Goal: Information Seeking & Learning: Learn about a topic

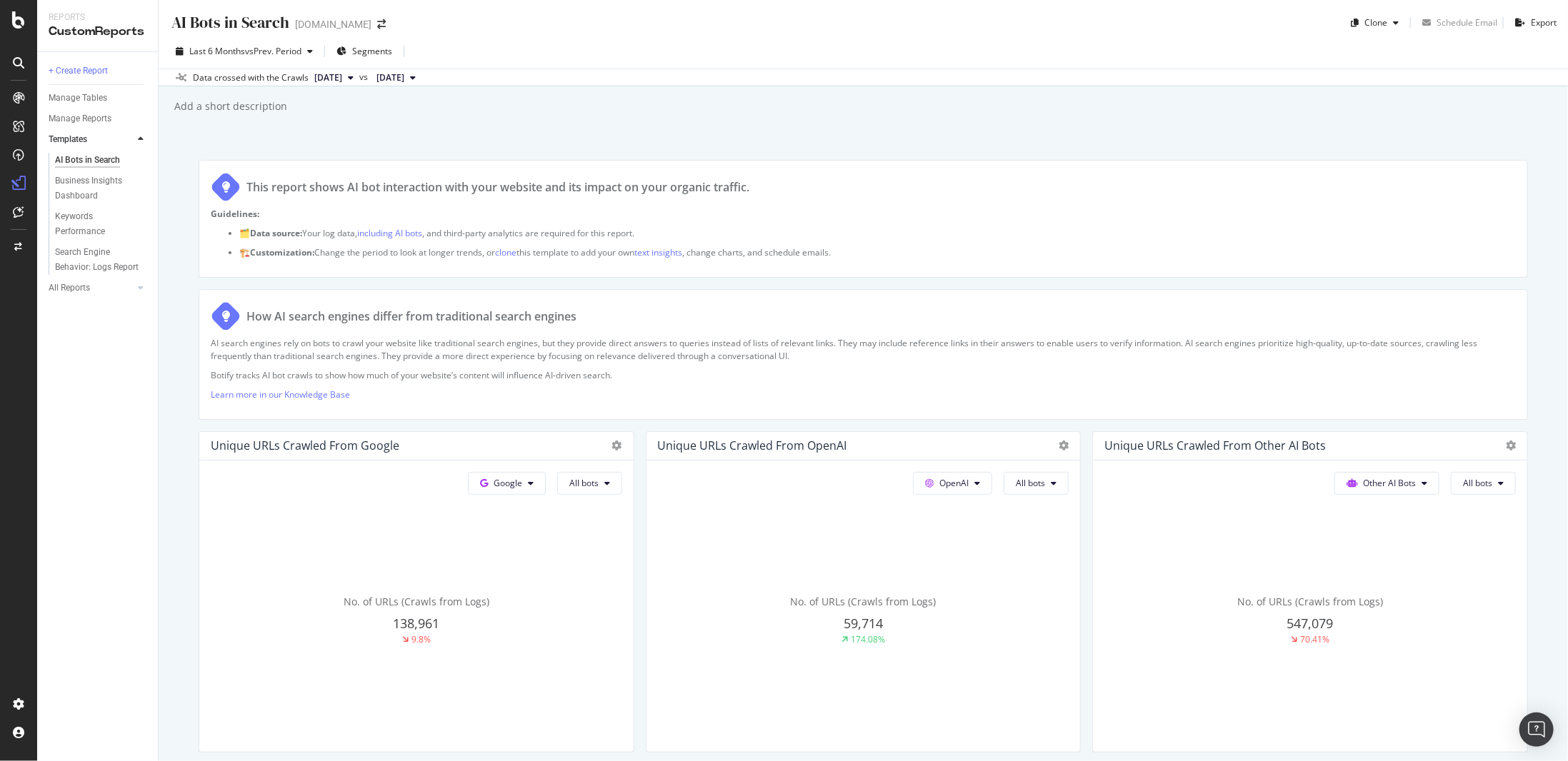
scroll to position [1499, 0]
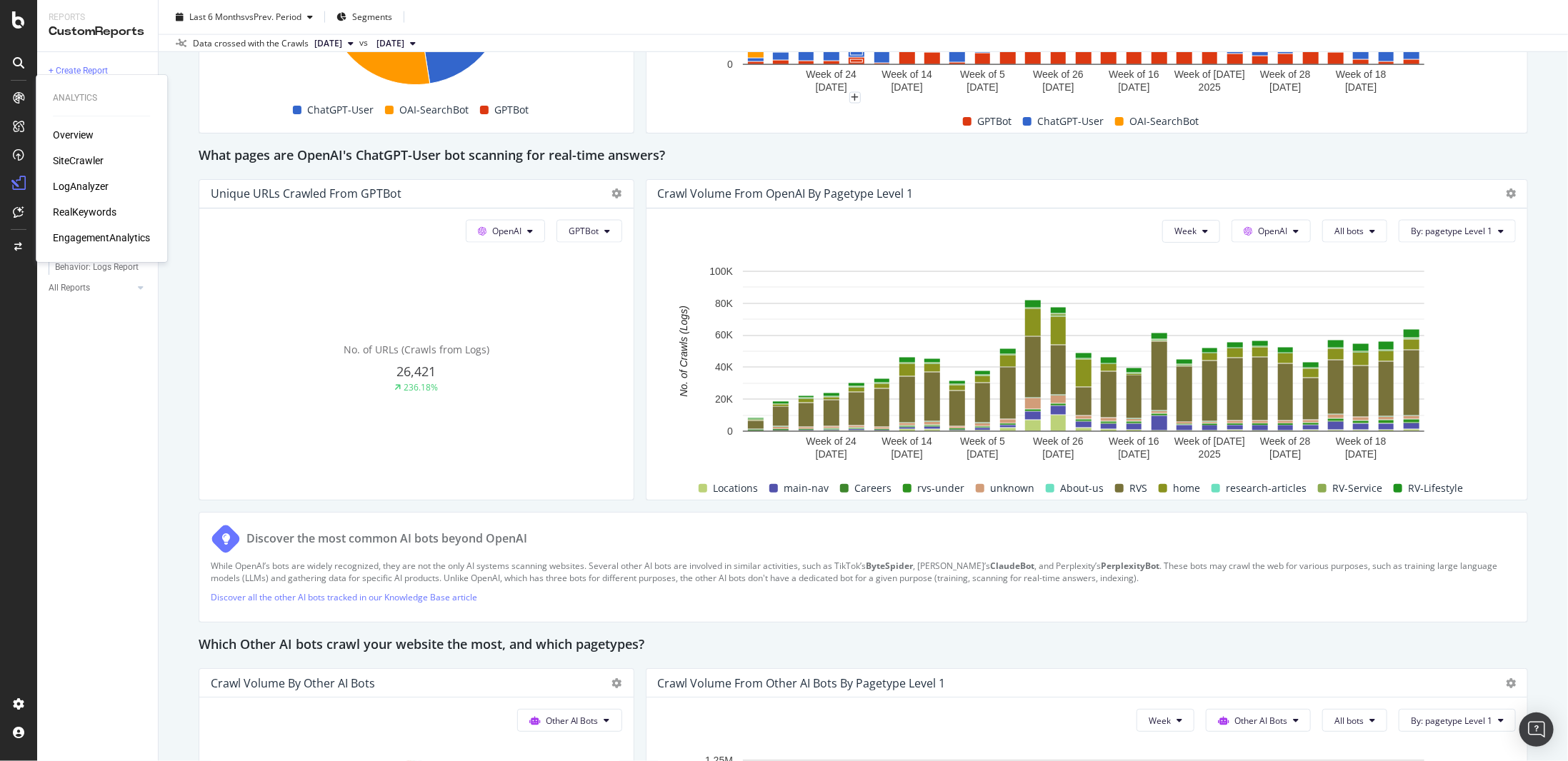
click at [97, 215] on div "RealKeywords" at bounding box center [84, 212] width 63 height 14
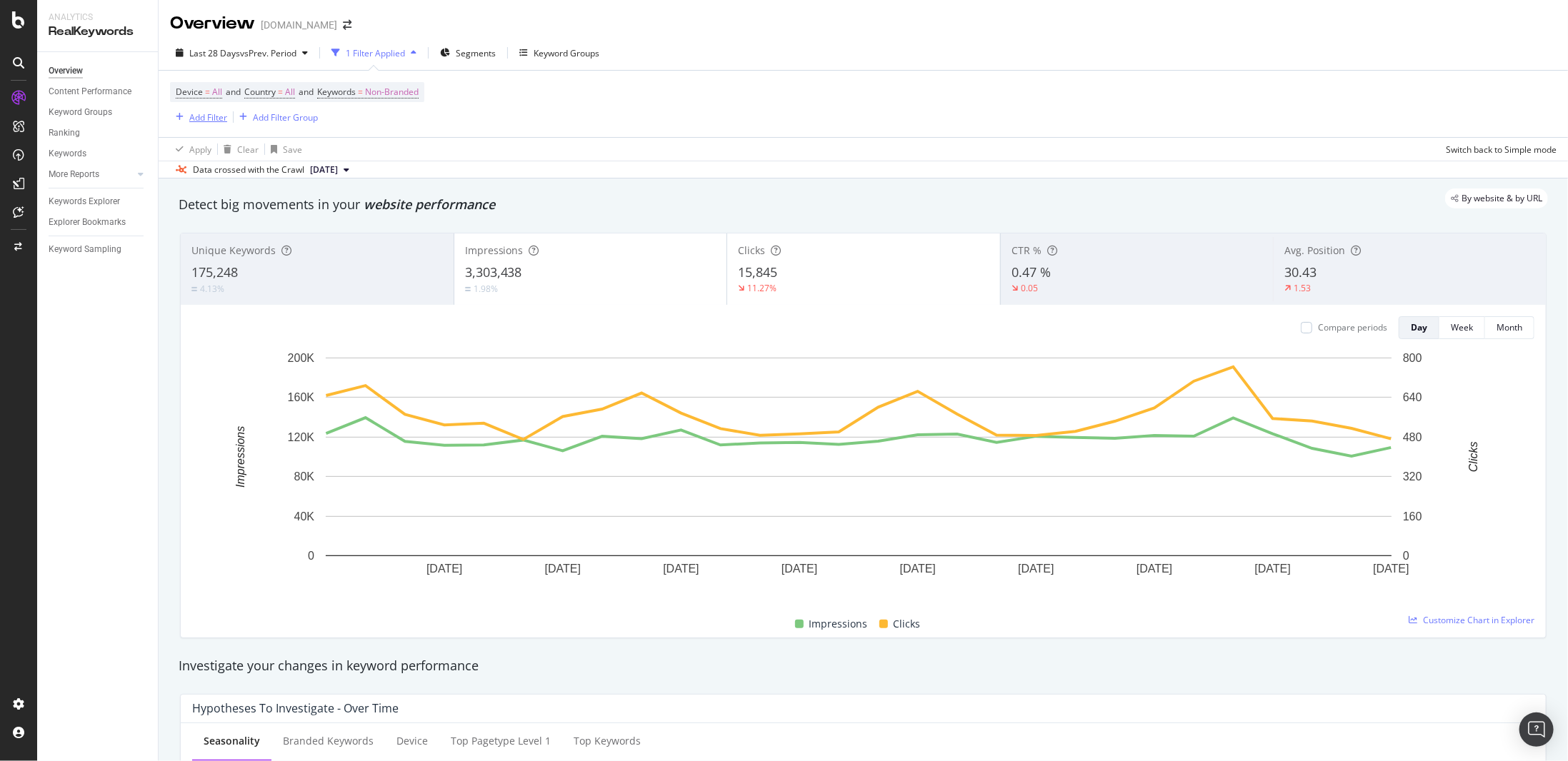
click at [207, 113] on div "Add Filter" at bounding box center [208, 118] width 37 height 12
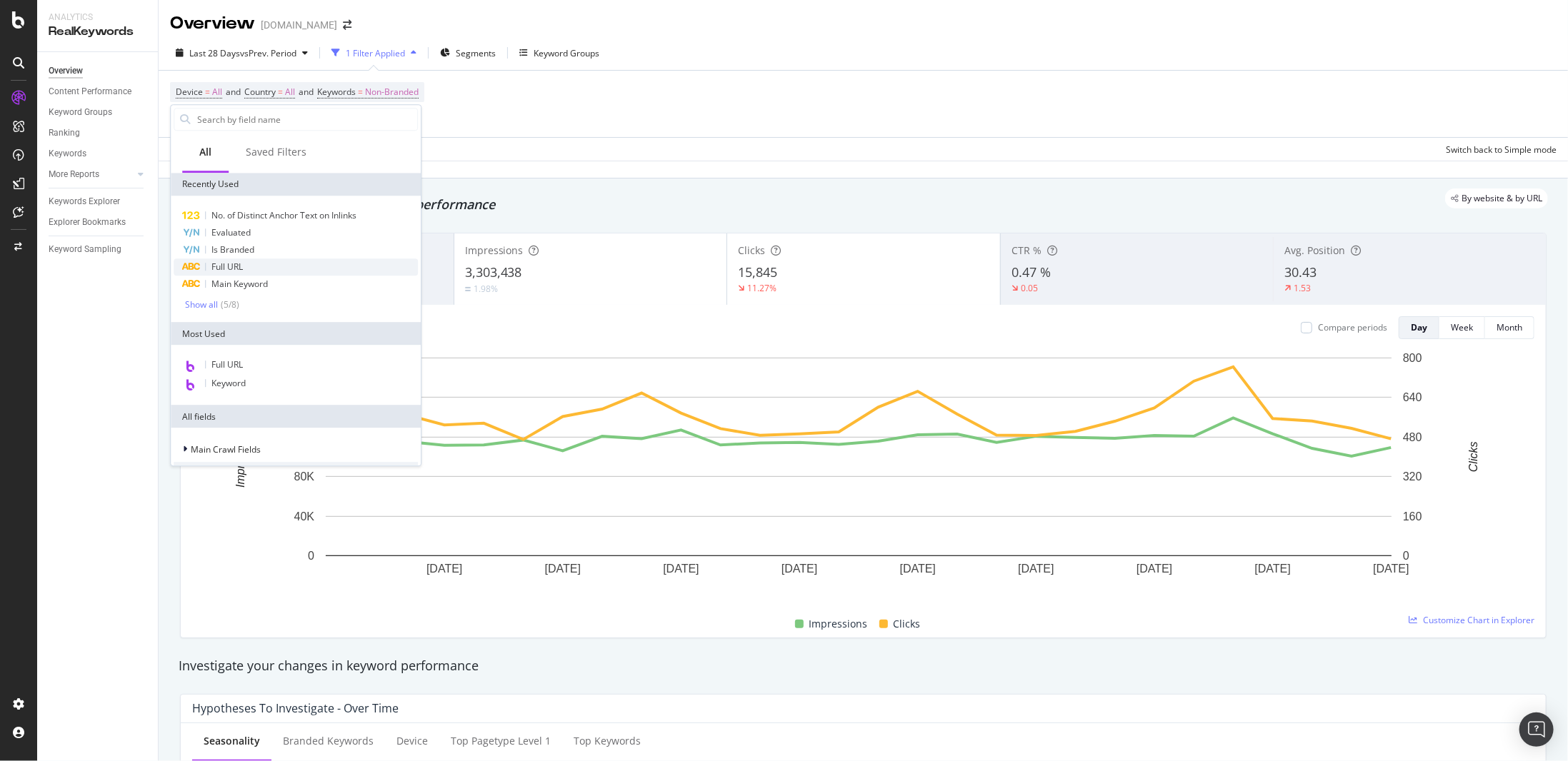
click at [238, 265] on span "Full URL" at bounding box center [227, 267] width 31 height 12
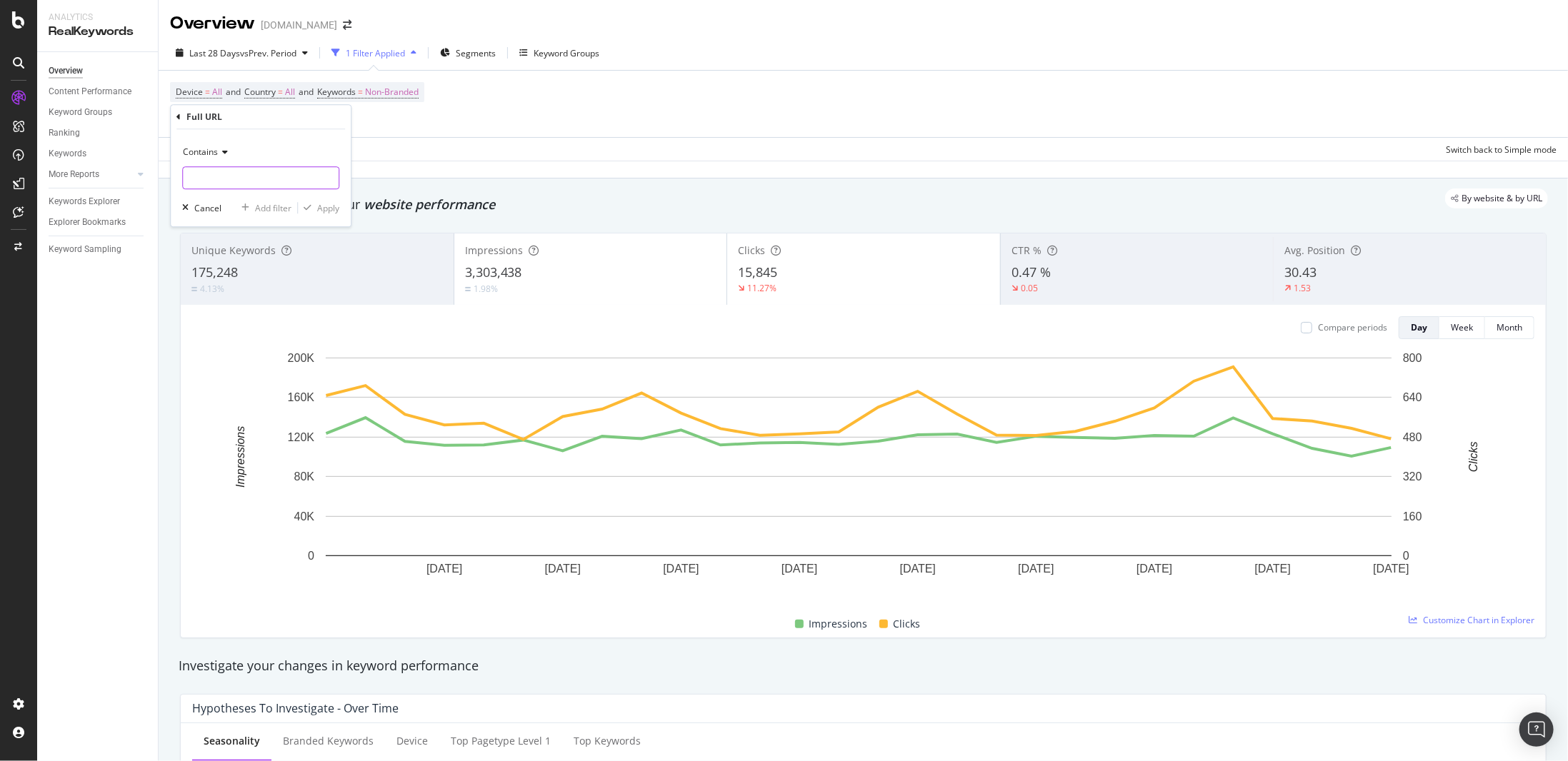
click at [244, 176] on input "text" at bounding box center [260, 177] width 155 height 23
type input "sell-"
click at [322, 208] on div "Apply" at bounding box center [328, 208] width 22 height 12
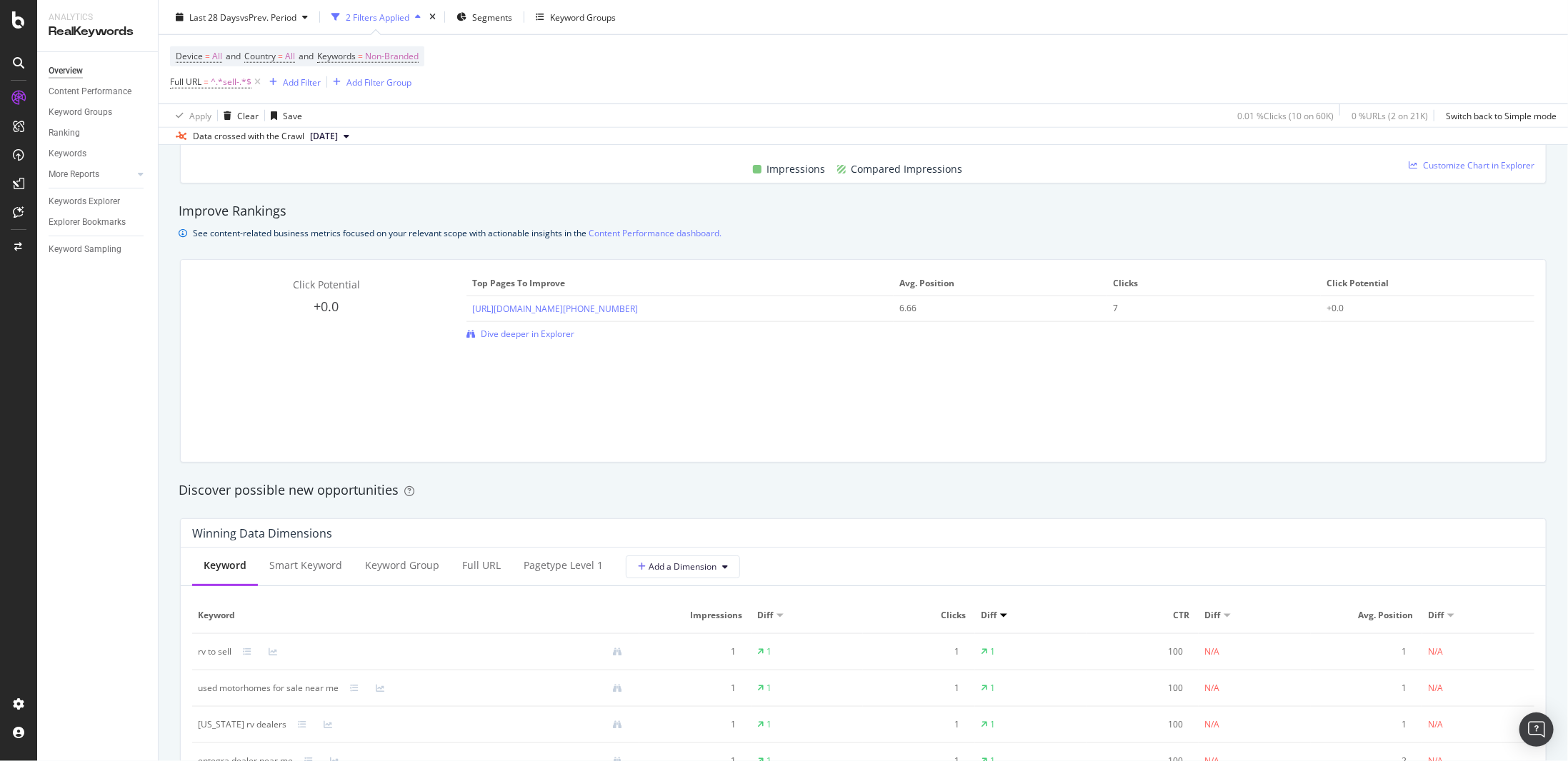
scroll to position [914, 0]
click at [231, 80] on span "^.*sell-.*$" at bounding box center [231, 82] width 41 height 20
click at [88, 161] on div "SiteCrawler" at bounding box center [78, 161] width 51 height 14
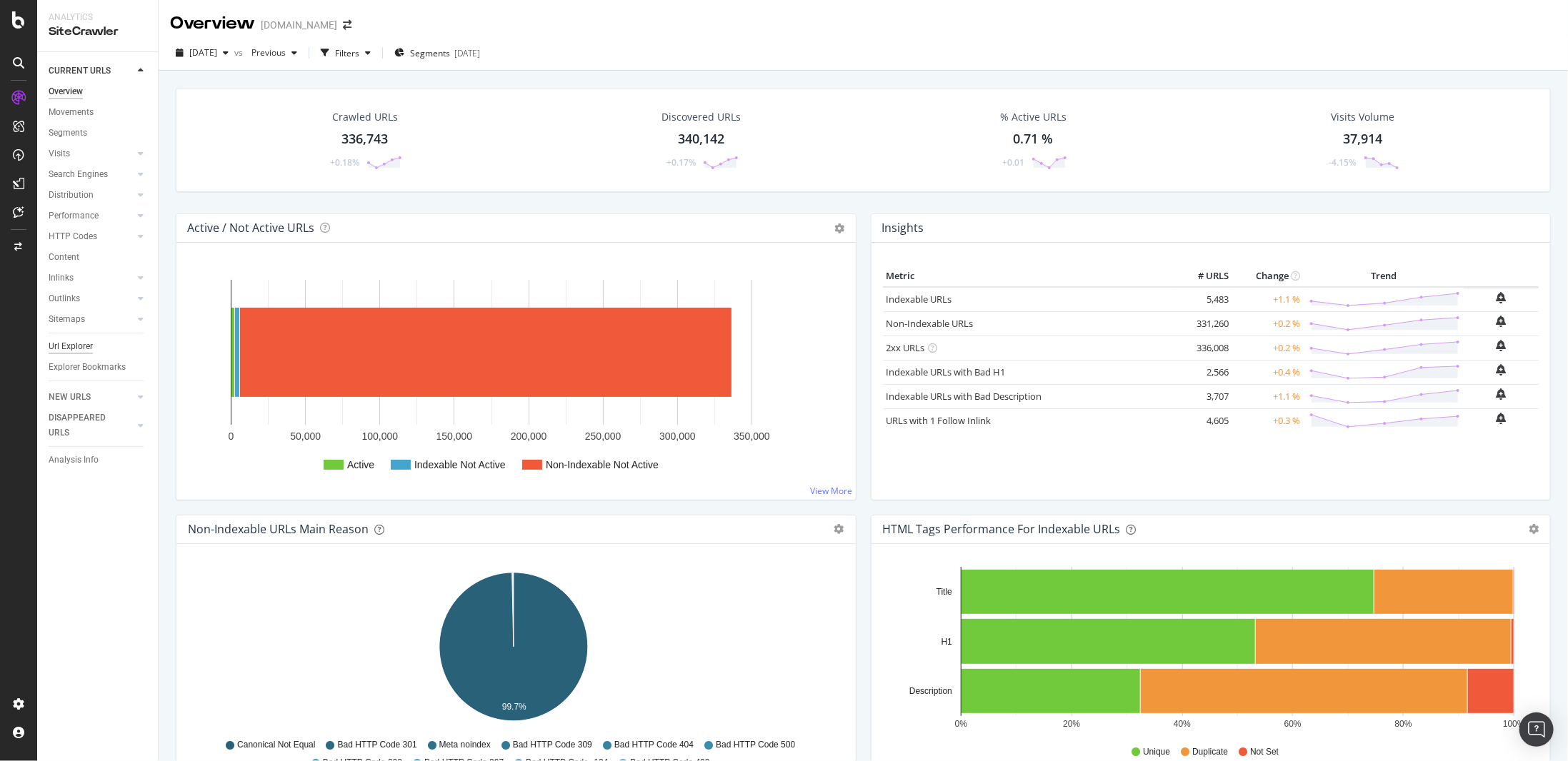
click at [80, 346] on div "Url Explorer" at bounding box center [70, 347] width 45 height 15
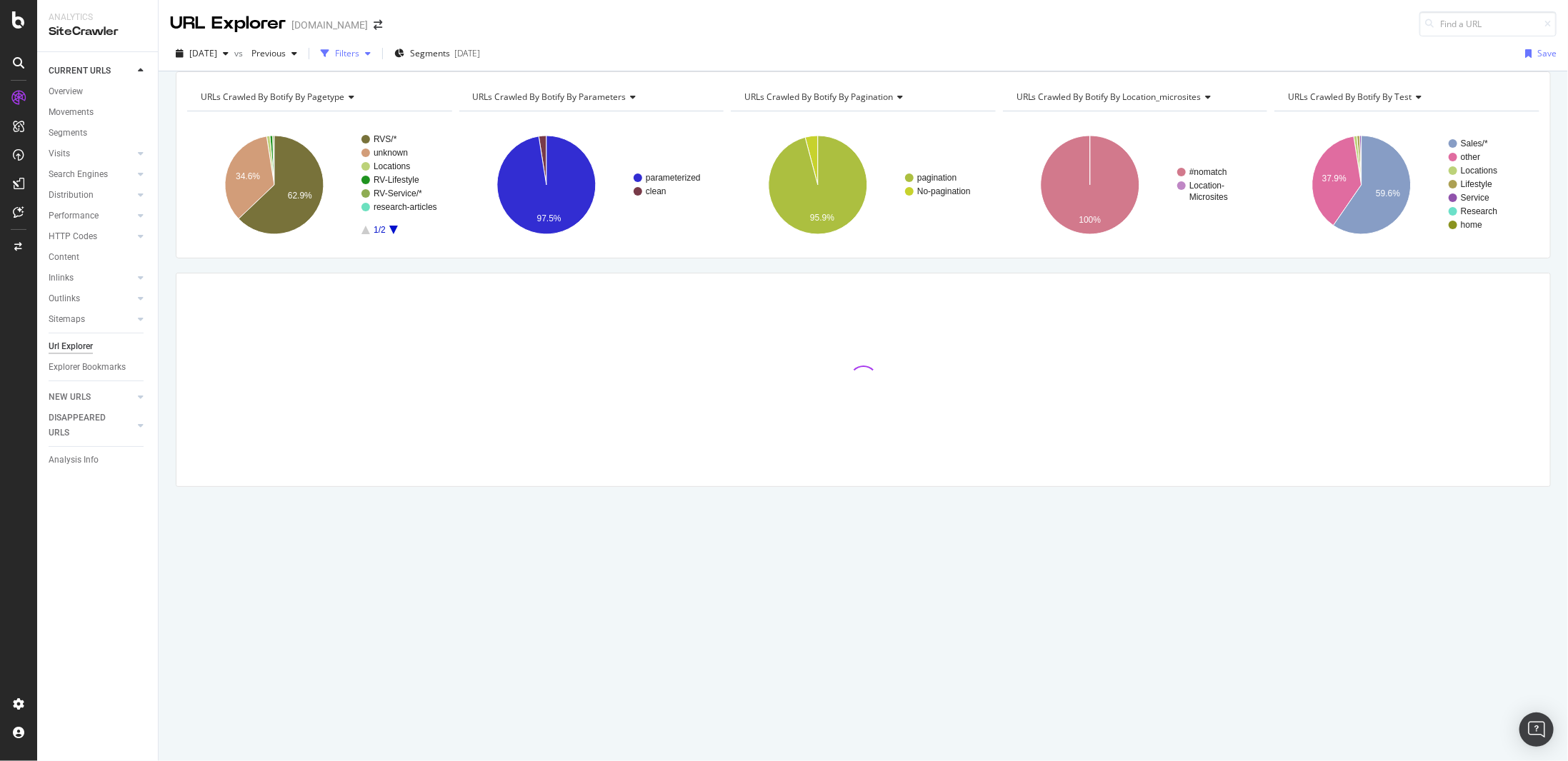
click at [359, 56] on div "Filters" at bounding box center [347, 53] width 24 height 12
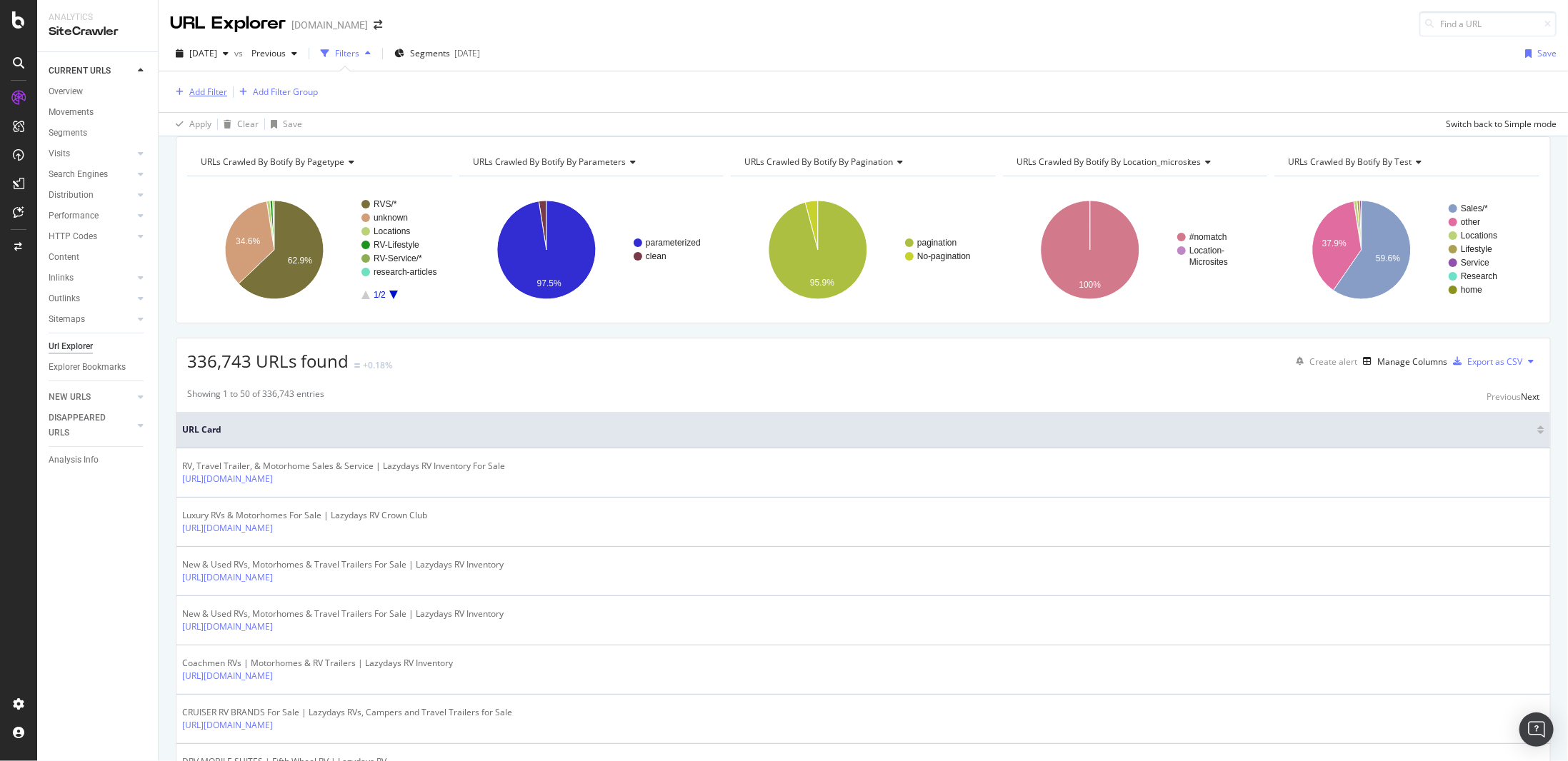
click at [201, 91] on div "Add Filter" at bounding box center [208, 92] width 37 height 12
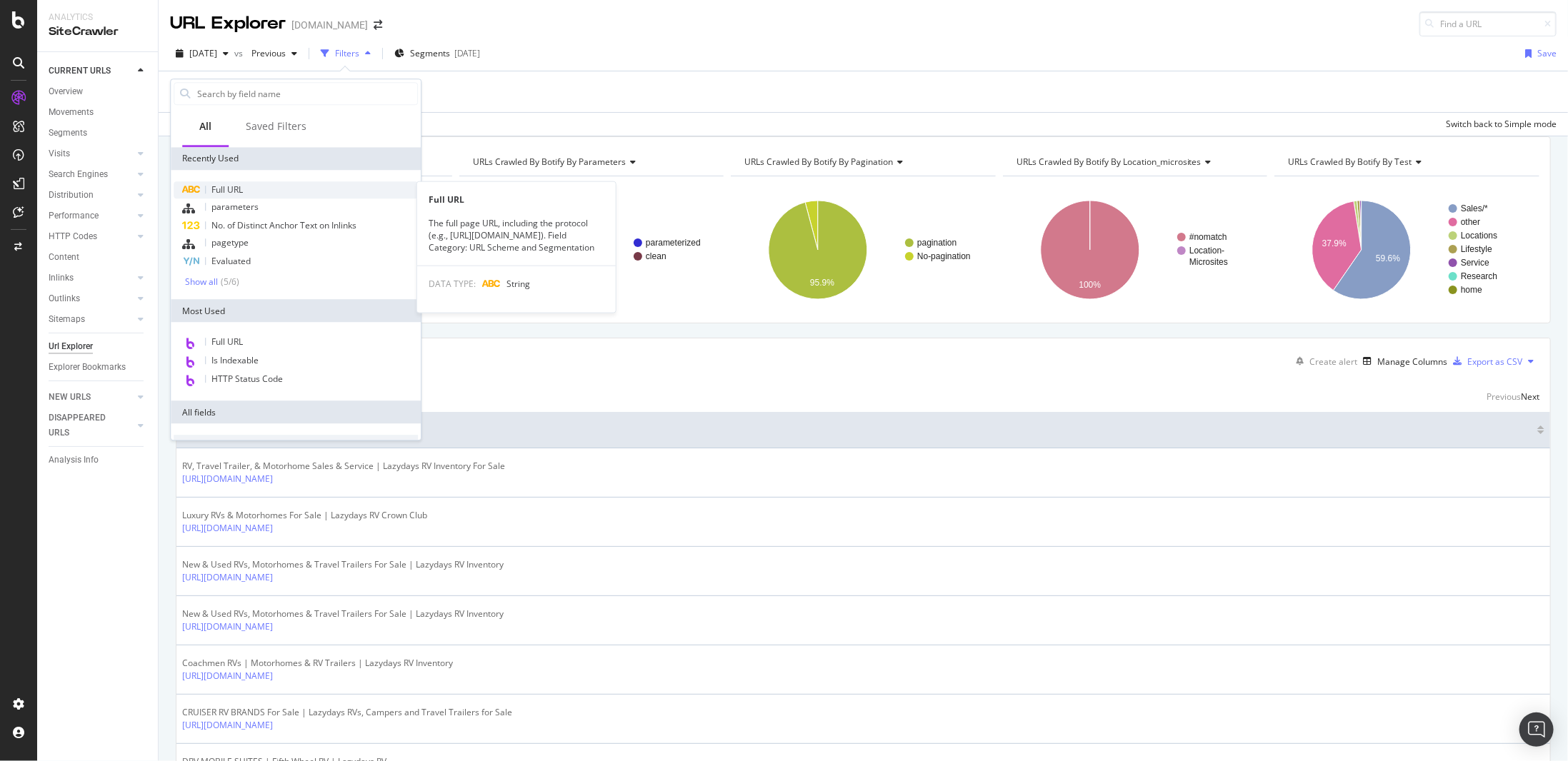
click at [241, 190] on span "Full URL" at bounding box center [227, 190] width 31 height 12
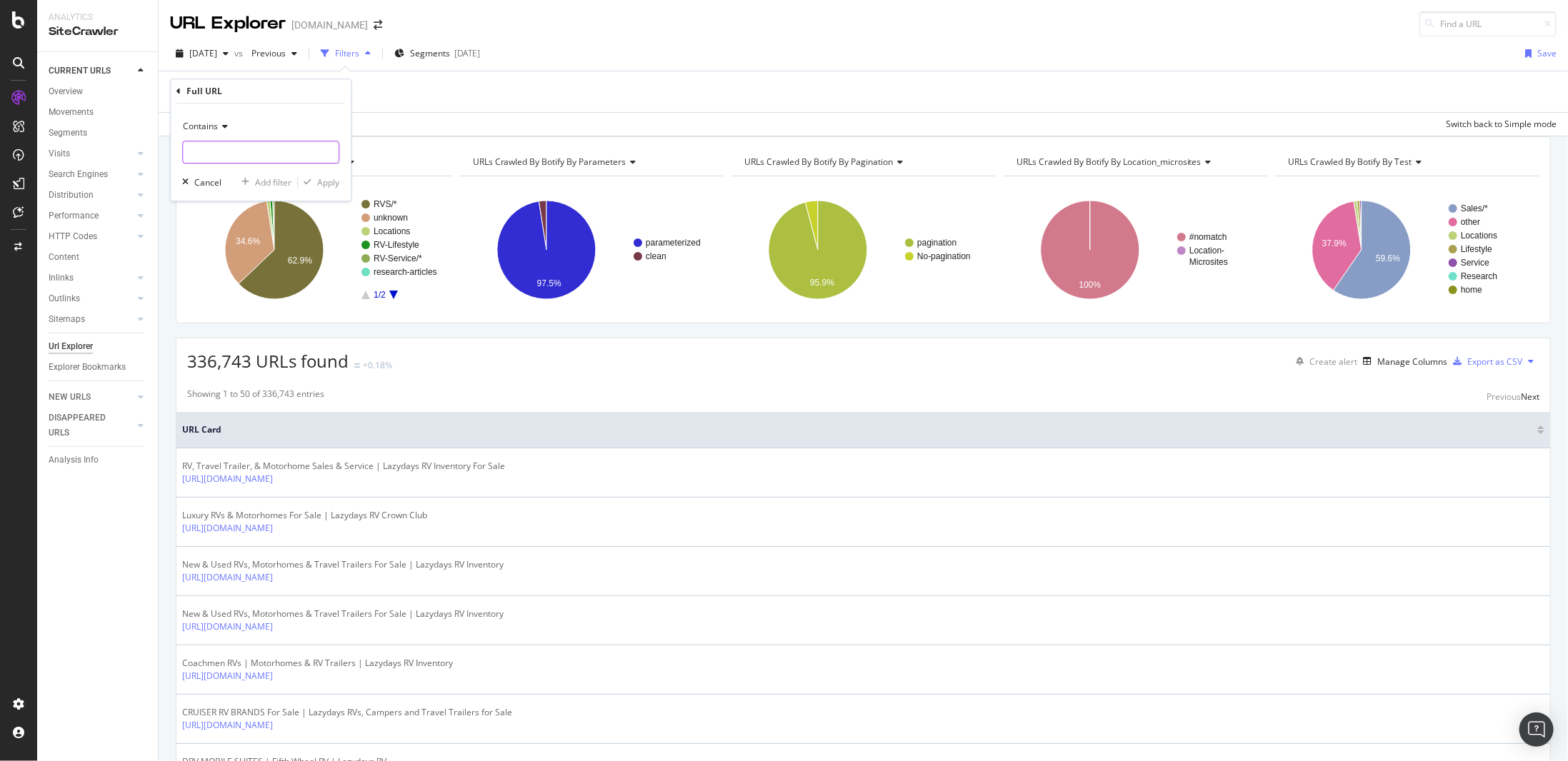
click at [255, 152] on input "text" at bounding box center [260, 151] width 155 height 23
type input "sell"
click at [323, 179] on div "Apply" at bounding box center [328, 183] width 22 height 12
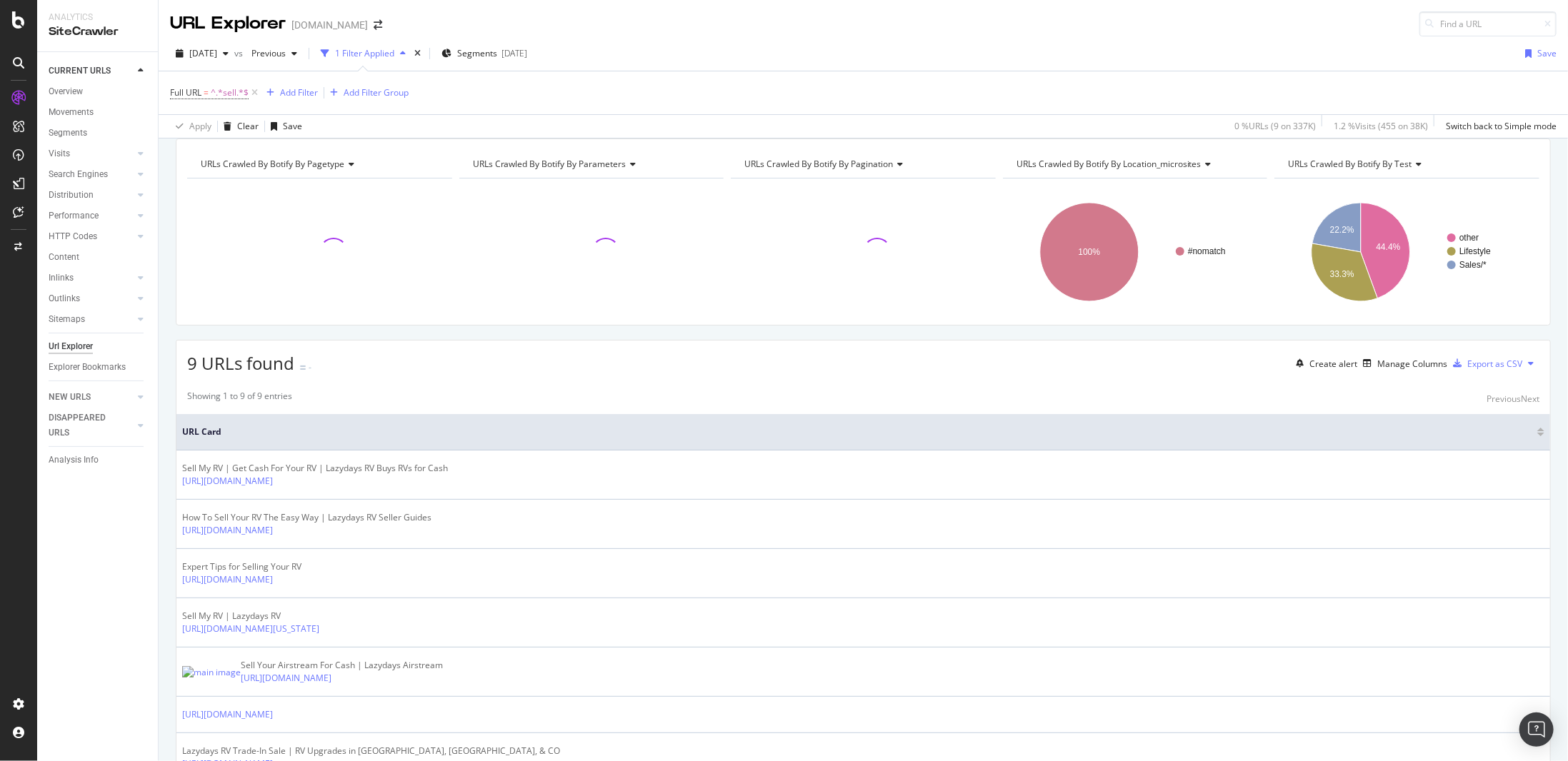
scroll to position [143, 0]
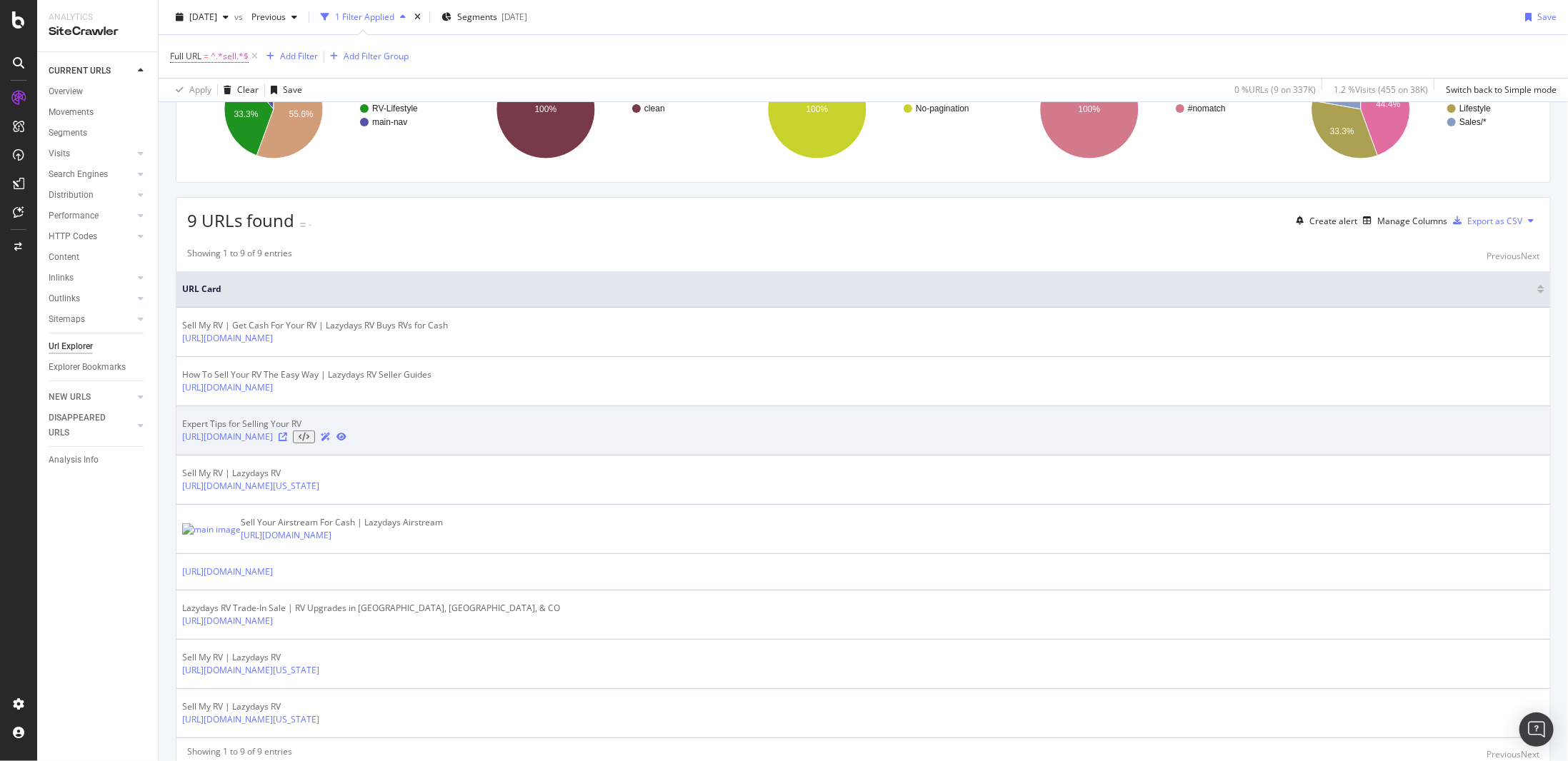
click at [287, 441] on icon at bounding box center [283, 436] width 9 height 9
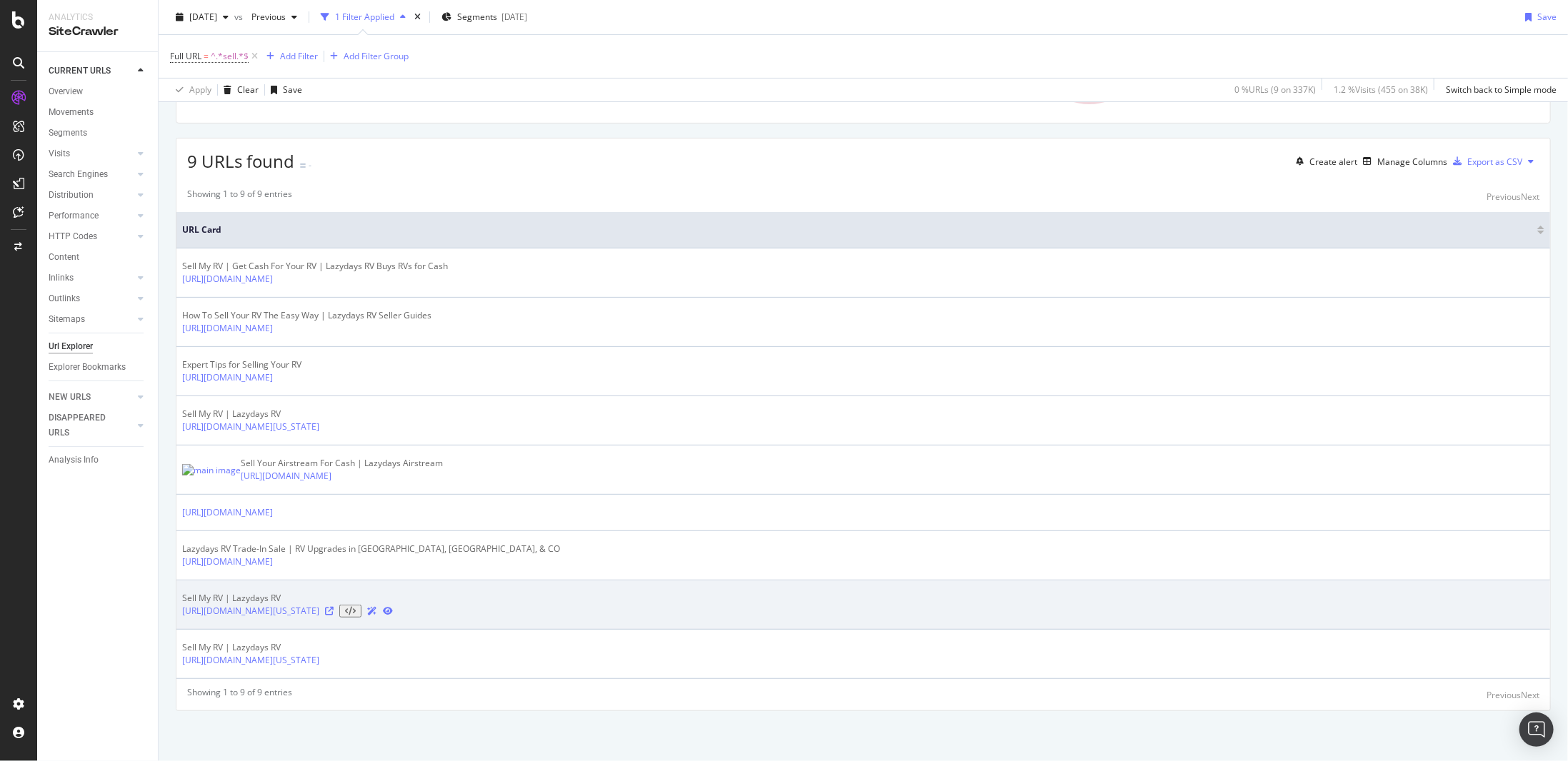
scroll to position [240, 0]
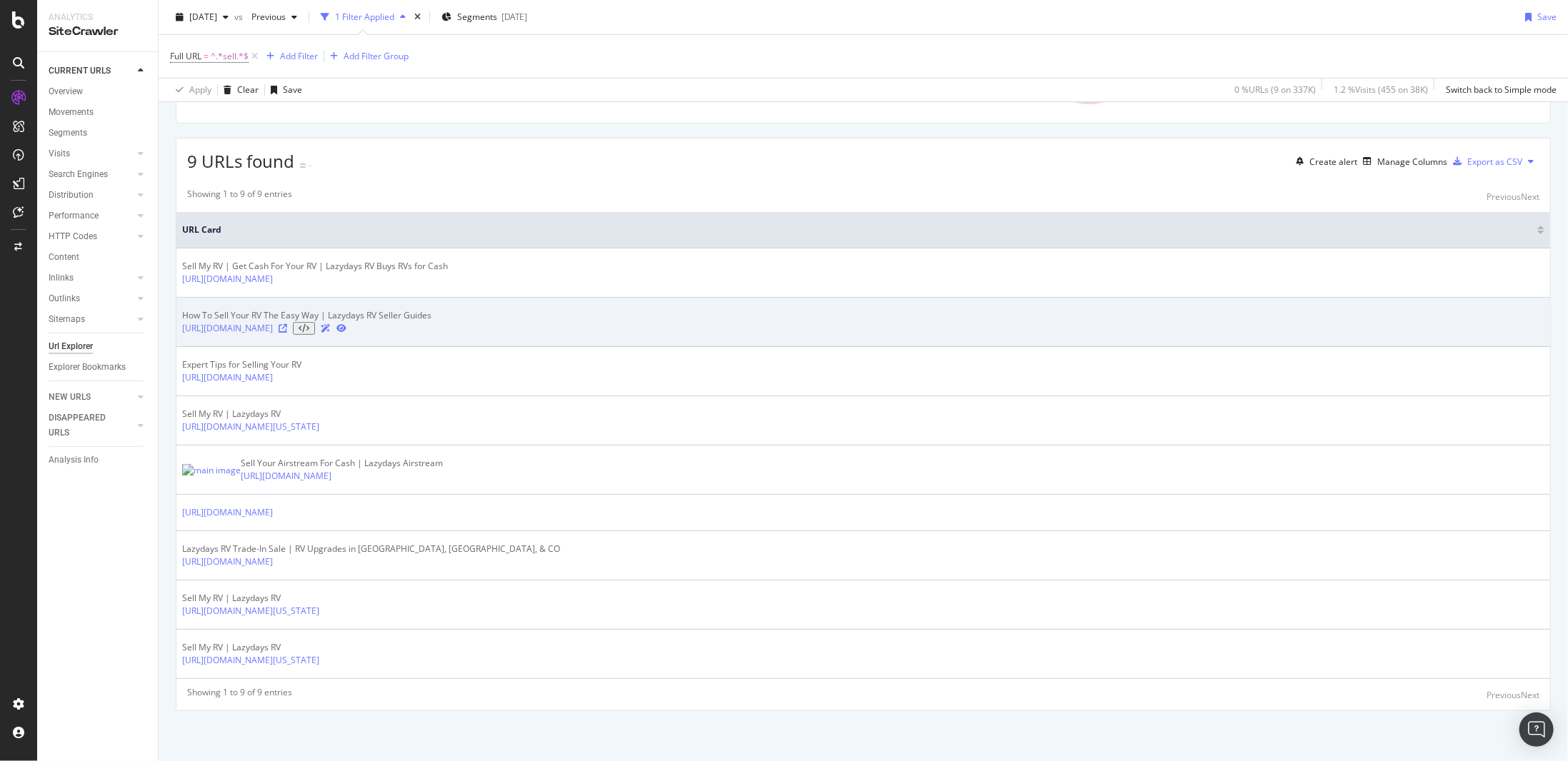
click at [287, 324] on icon at bounding box center [283, 328] width 9 height 9
